Goal: Task Accomplishment & Management: Manage account settings

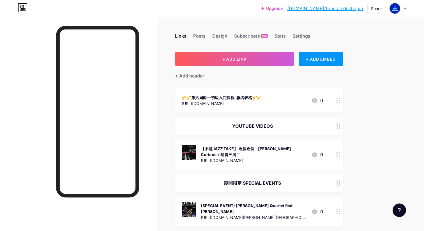
click at [339, 99] on icon at bounding box center [339, 100] width 4 height 5
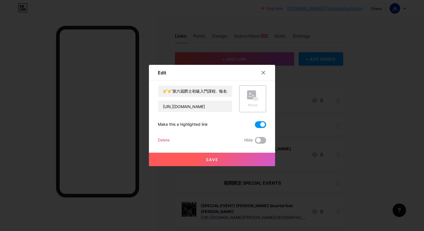
click at [258, 139] on span at bounding box center [260, 140] width 11 height 7
click at [255, 142] on input "checkbox" at bounding box center [255, 142] width 0 height 0
click at [258, 139] on span at bounding box center [260, 140] width 11 height 7
click at [255, 142] on input "checkbox" at bounding box center [255, 142] width 0 height 0
click at [258, 139] on span at bounding box center [260, 140] width 11 height 7
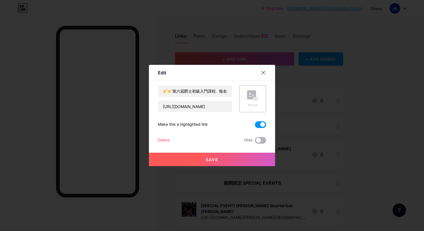
click at [255, 142] on input "checkbox" at bounding box center [255, 142] width 0 height 0
click at [218, 161] on span "Save" at bounding box center [212, 159] width 13 height 5
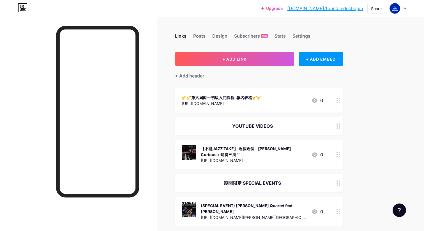
click at [342, 101] on div at bounding box center [339, 100] width 10 height 24
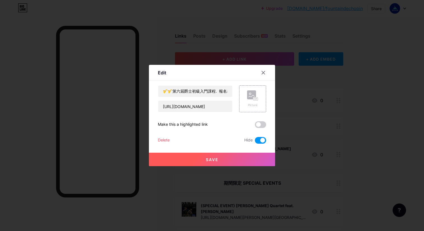
click at [258, 140] on span at bounding box center [260, 140] width 11 height 7
click at [255, 142] on input "checkbox" at bounding box center [255, 142] width 0 height 0
click at [252, 151] on div "Save" at bounding box center [212, 155] width 126 height 22
click at [249, 153] on button "Save" at bounding box center [212, 159] width 126 height 13
